Goal: Answer question/provide support

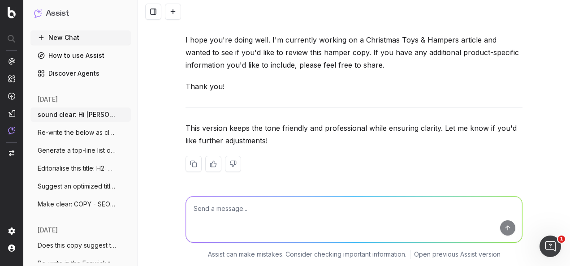
click at [285, 224] on textarea at bounding box center [354, 220] width 336 height 46
paste textarea "encourage people to get match ready video will kickstart speak to the authentic…"
type textarea "sound clear: encourage people to get match ready video will kickstart speak to …"
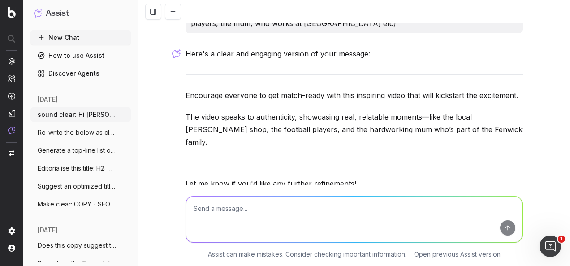
scroll to position [671, 0]
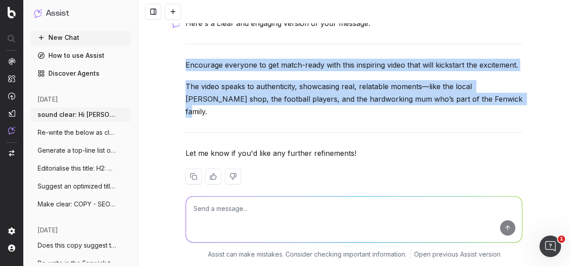
drag, startPoint x: 460, startPoint y: 102, endPoint x: 182, endPoint y: 62, distance: 281.4
click at [185, 62] on div "Here's a clear and engaging version of your message: Encourage everyone to get …" at bounding box center [353, 108] width 337 height 182
drag, startPoint x: 182, startPoint y: 62, endPoint x: 253, endPoint y: 59, distance: 70.8
copy div "Encourage everyone to get match-ready with this inspiring video that will kicks…"
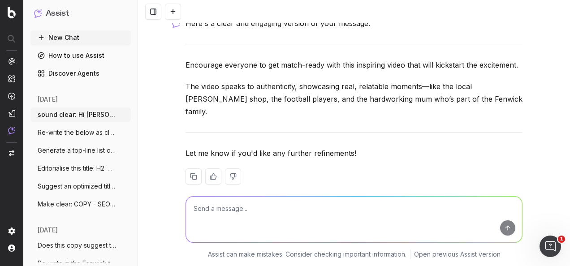
click at [307, 204] on textarea at bounding box center [354, 220] width 336 height 46
paste textarea "Encourage everyone to get match-ready with this inspiring video that will kicks…"
type textarea "make clear: Encourage everyone to get match-ready with this inspiring video tha…"
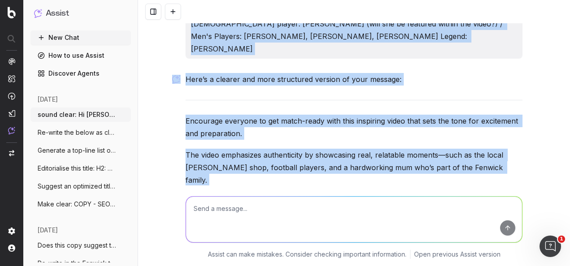
scroll to position [965, 0]
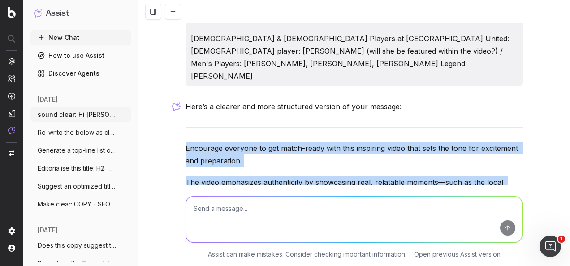
drag, startPoint x: 281, startPoint y: 92, endPoint x: 178, endPoint y: 110, distance: 104.6
drag, startPoint x: 178, startPoint y: 110, endPoint x: 223, endPoint y: 120, distance: 45.9
copy div "Encourage everyone to get match-ready with this inspiring video that sets the t…"
